Goal: Find specific page/section: Find specific page/section

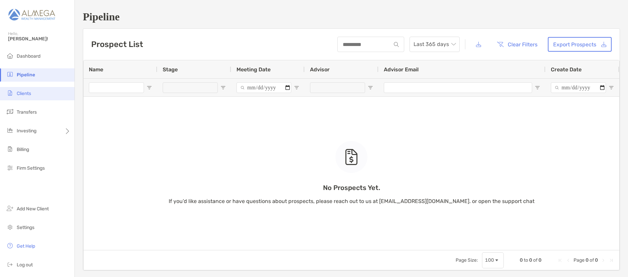
click at [34, 93] on li "Clients" at bounding box center [37, 93] width 74 height 13
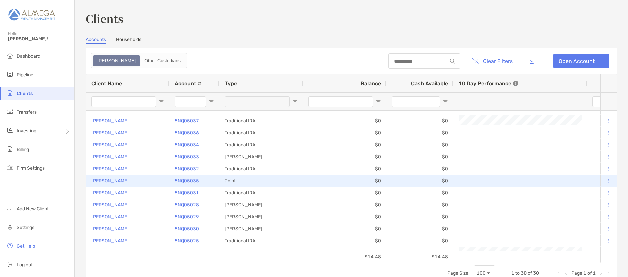
scroll to position [25, 0]
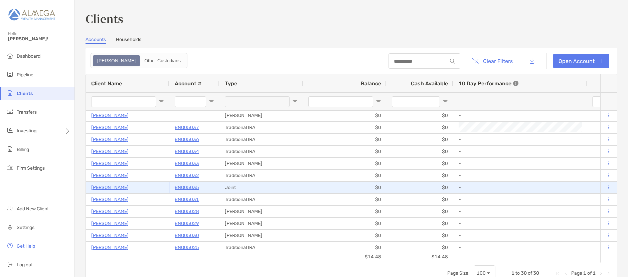
click at [113, 186] on p "[PERSON_NAME]" at bounding box center [109, 188] width 37 height 8
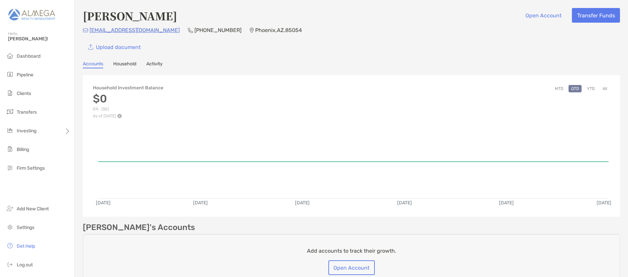
click at [130, 65] on link "Household" at bounding box center [124, 64] width 23 height 7
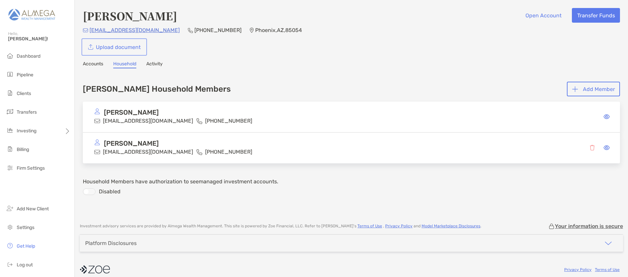
click at [114, 49] on link "Upload document" at bounding box center [114, 47] width 63 height 15
click at [157, 65] on link "Activity" at bounding box center [154, 64] width 16 height 7
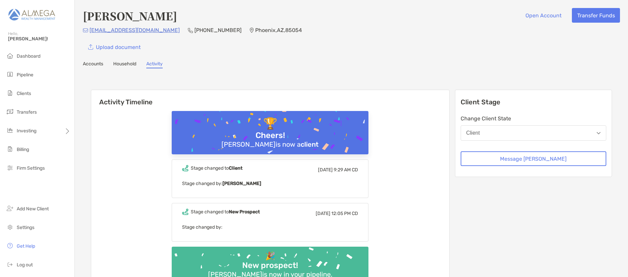
click at [96, 63] on link "Accounts" at bounding box center [93, 64] width 20 height 7
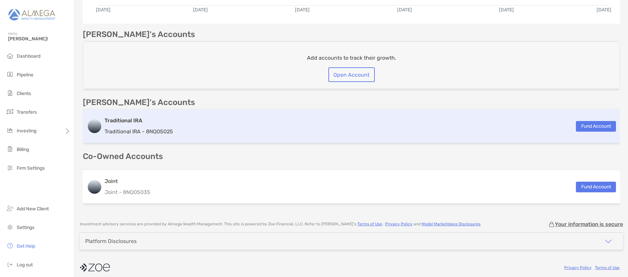
scroll to position [198, 0]
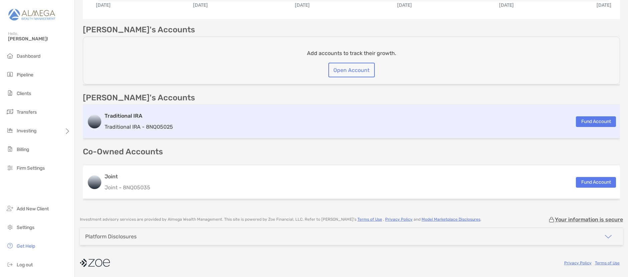
click at [147, 125] on p "Traditional IRA - 8NQ05025" at bounding box center [138, 127] width 68 height 8
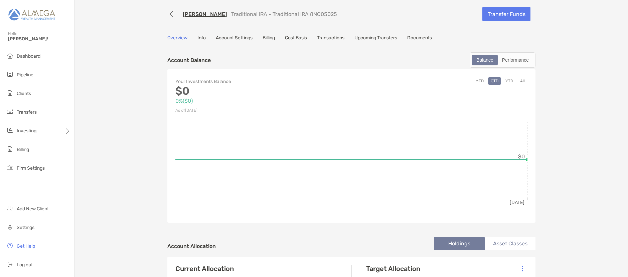
click at [422, 37] on link "Documents" at bounding box center [419, 38] width 25 height 7
